Goal: Task Accomplishment & Management: Use online tool/utility

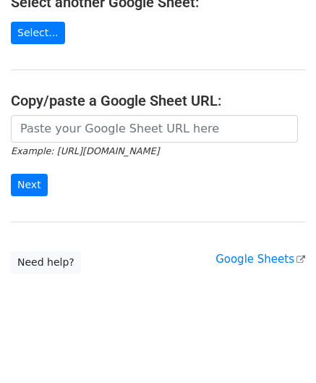
scroll to position [190, 0]
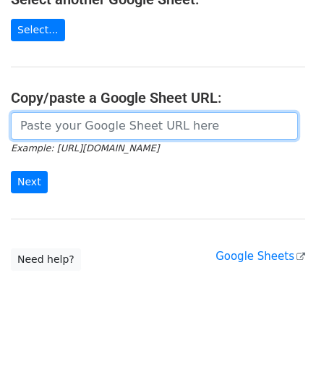
click at [66, 122] on input "url" at bounding box center [154, 126] width 287 height 28
paste input "[URL][DOMAIN_NAME]"
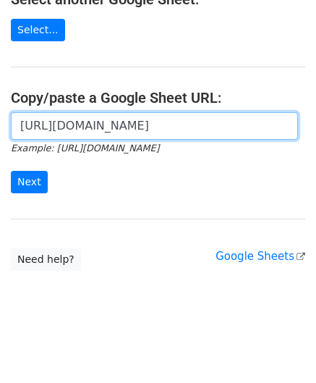
scroll to position [0, 323]
type input "[URL][DOMAIN_NAME]"
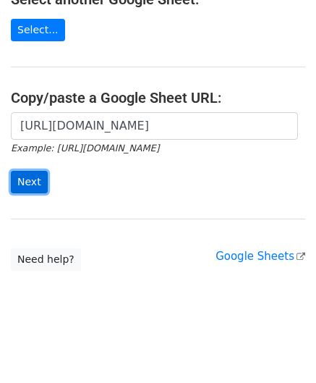
click at [26, 180] on input "Next" at bounding box center [29, 182] width 37 height 22
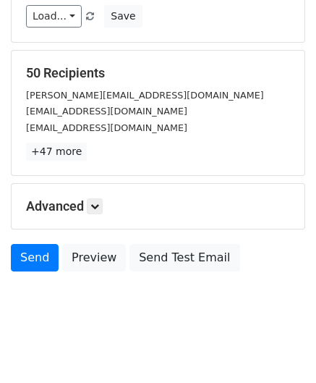
scroll to position [177, 0]
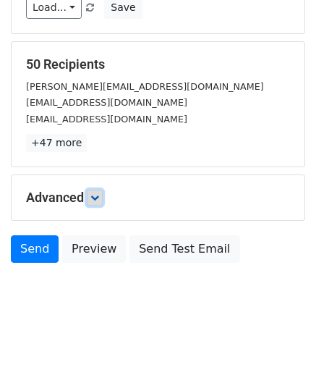
click at [99, 193] on icon at bounding box center [95, 197] width 9 height 9
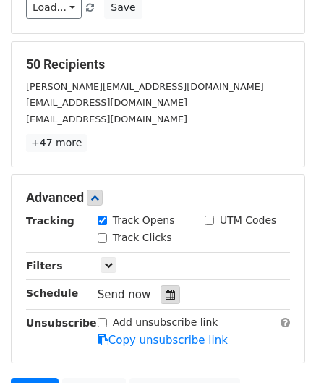
click at [166, 293] on icon at bounding box center [170, 295] width 9 height 10
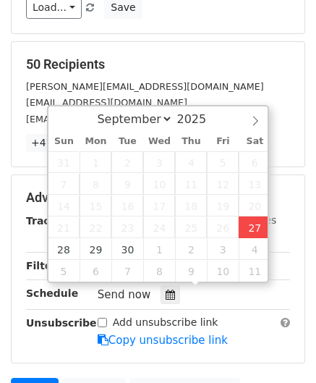
type input "2025-09-27 14:39"
type input "02"
type input "39"
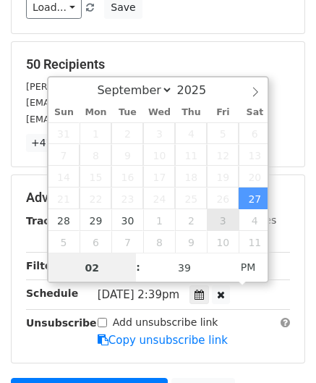
paste input "5"
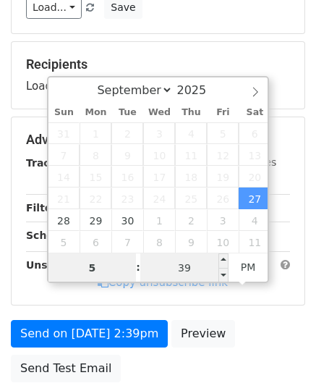
type input "5"
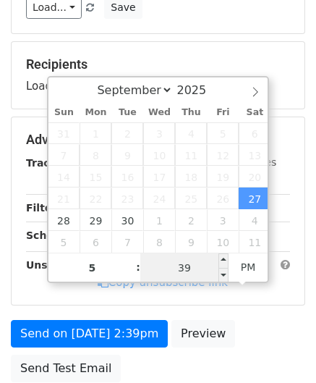
type input "2025-09-27 17:39"
type input "05"
click at [188, 260] on input "39" at bounding box center [184, 267] width 88 height 29
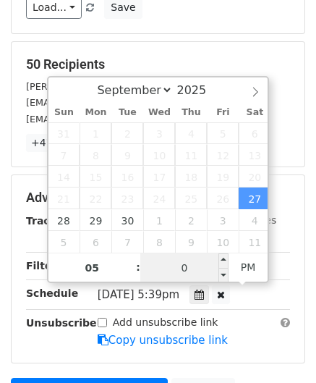
type input "00"
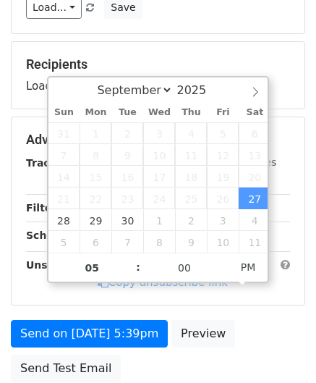
type input "2025-09-27 17:00"
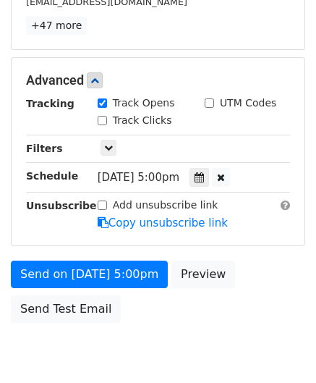
scroll to position [352, 0]
